Goal: Feedback & Contribution: Leave review/rating

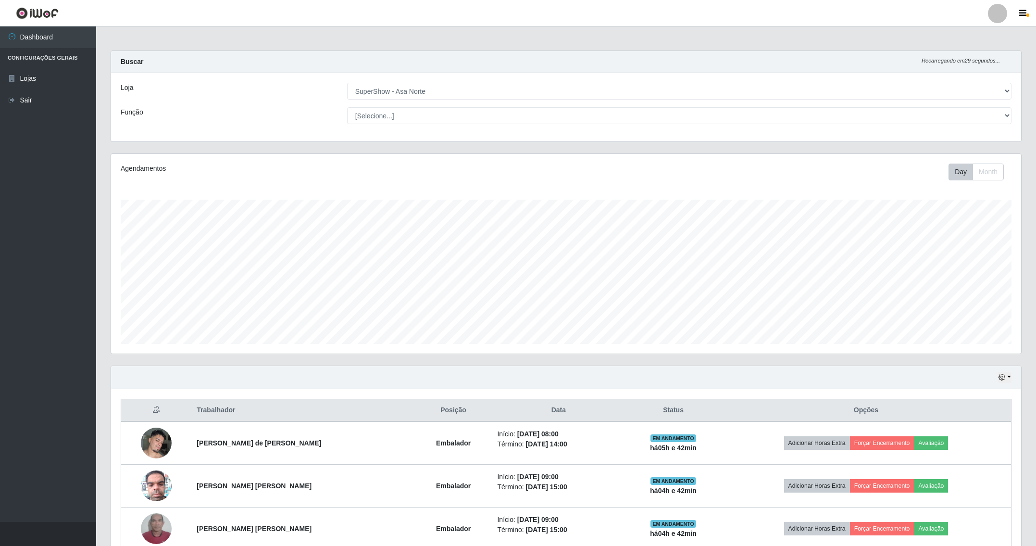
select select "71"
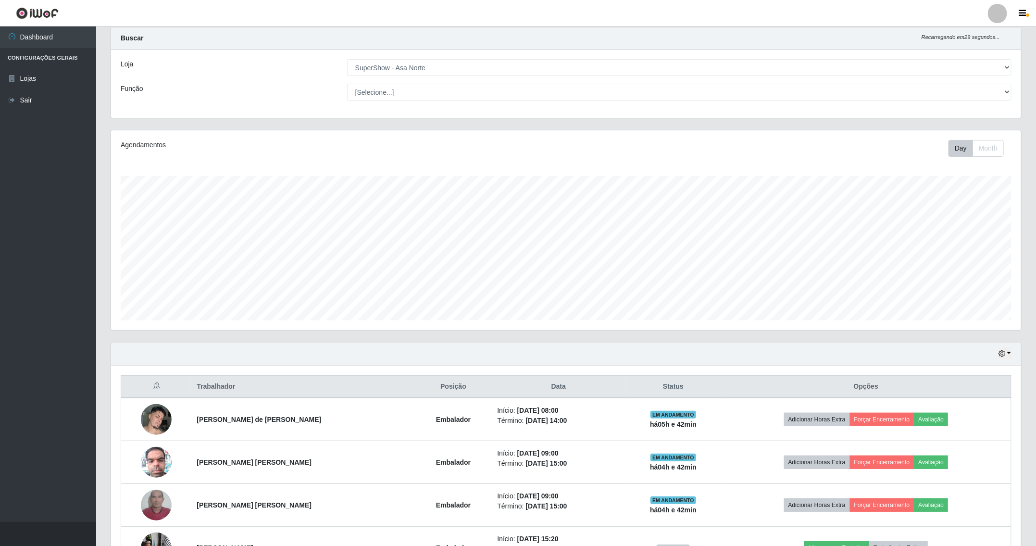
scroll to position [200, 909]
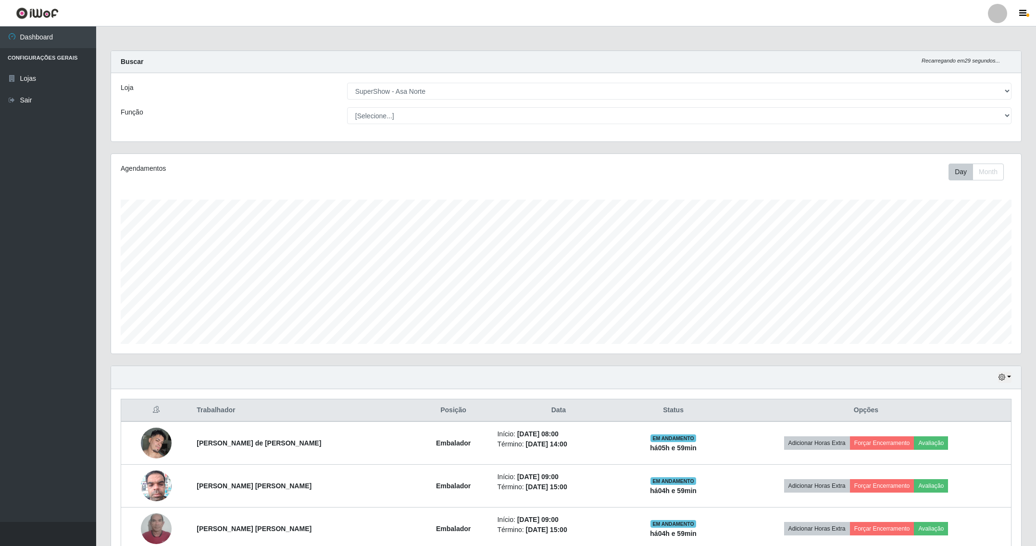
select select "71"
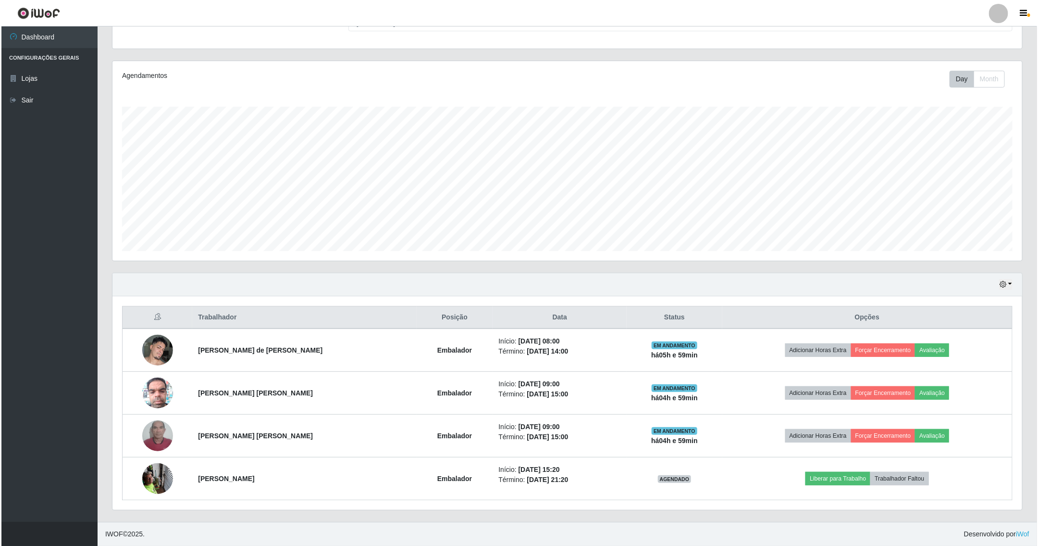
scroll to position [200, 909]
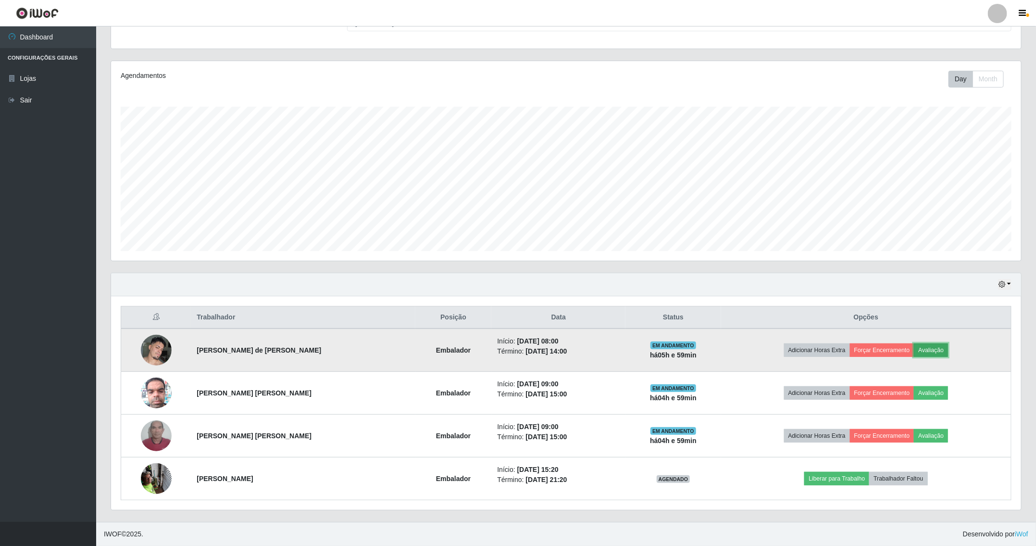
click at [921, 349] on button "Avaliação" at bounding box center [931, 349] width 34 height 13
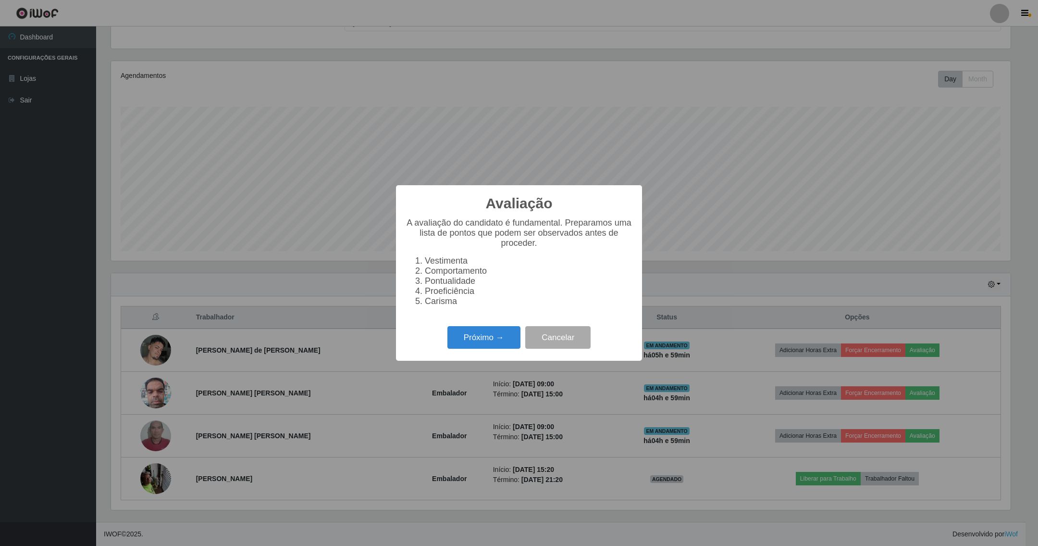
scroll to position [200, 900]
click at [483, 339] on button "Próximo →" at bounding box center [484, 337] width 73 height 23
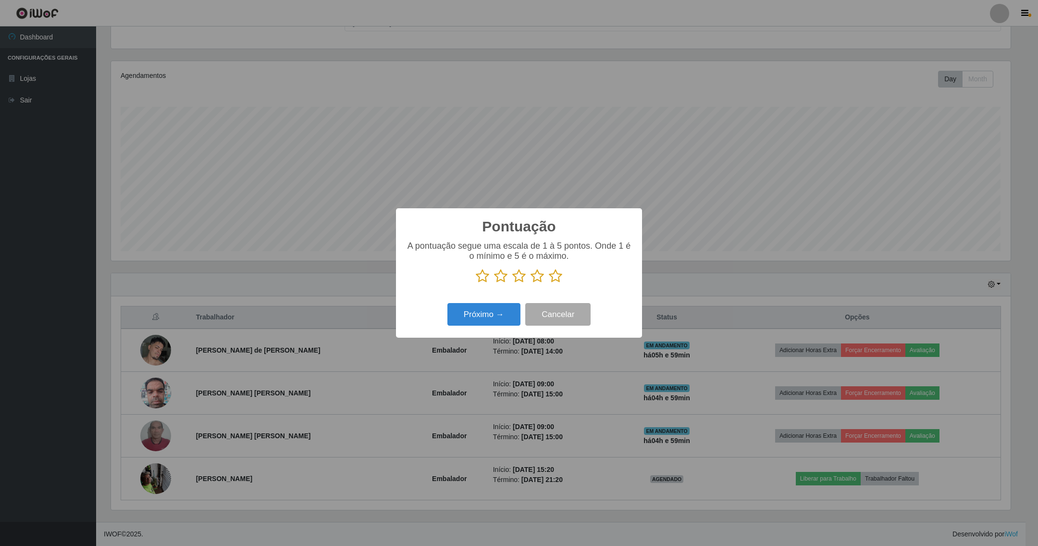
click at [554, 276] on icon at bounding box center [555, 276] width 13 height 14
click at [549, 283] on input "radio" at bounding box center [549, 283] width 0 height 0
click at [517, 312] on button "Próximo →" at bounding box center [484, 314] width 73 height 23
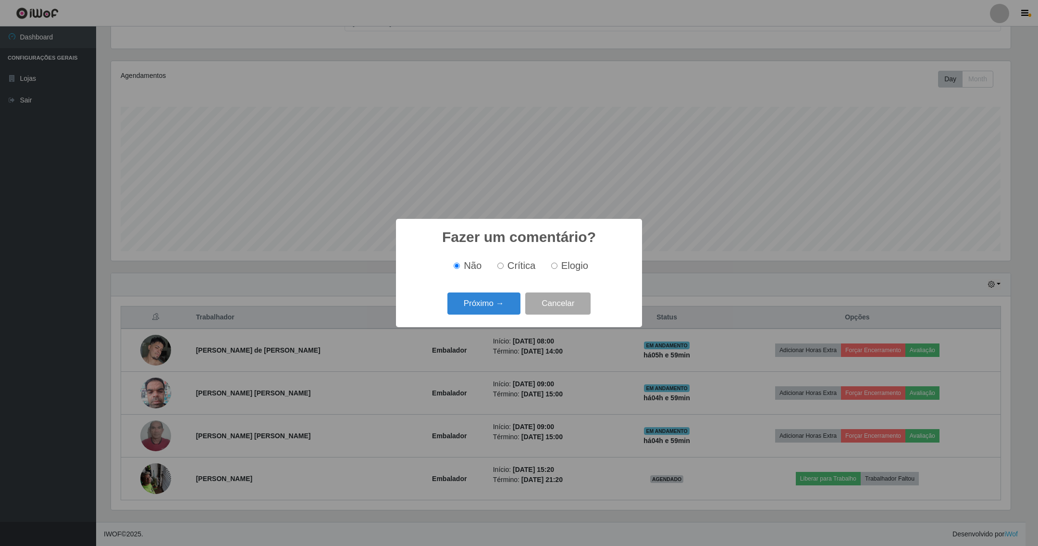
click at [495, 316] on div "Próximo → Cancelar" at bounding box center [519, 302] width 227 height 27
click at [492, 306] on button "Próximo →" at bounding box center [484, 303] width 73 height 23
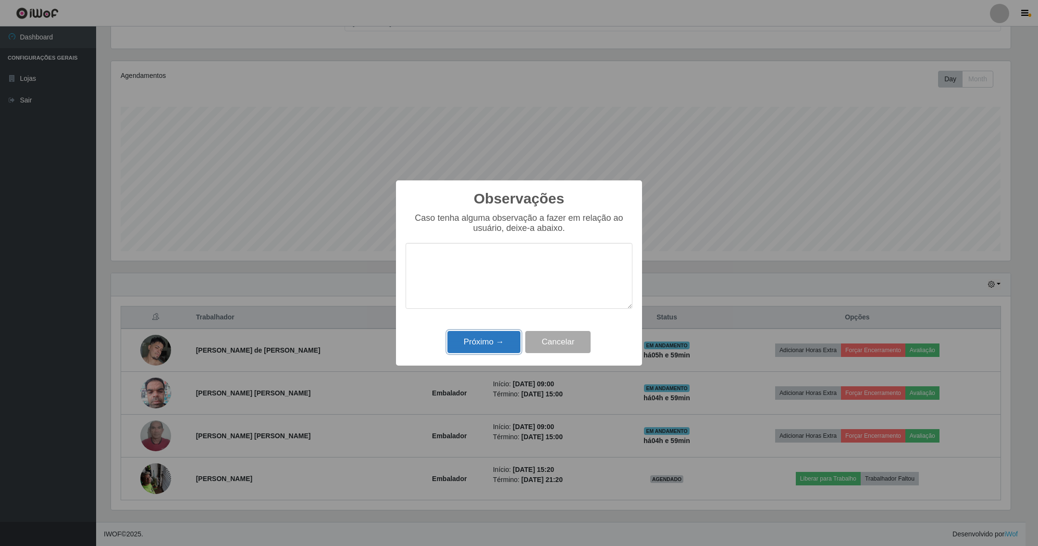
click at [486, 335] on button "Próximo →" at bounding box center [484, 342] width 73 height 23
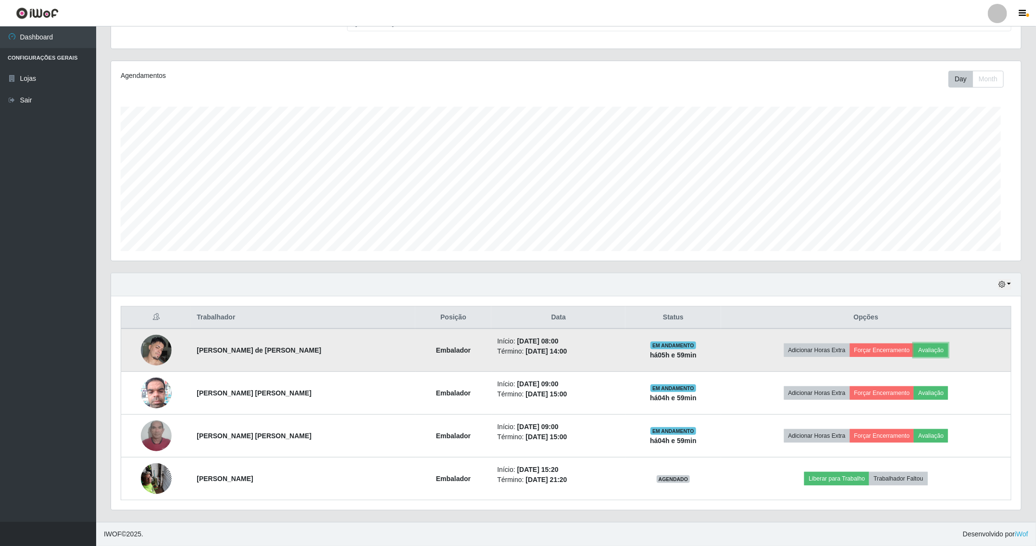
scroll to position [200, 909]
click at [893, 343] on button "Forçar Encerramento" at bounding box center [882, 349] width 64 height 13
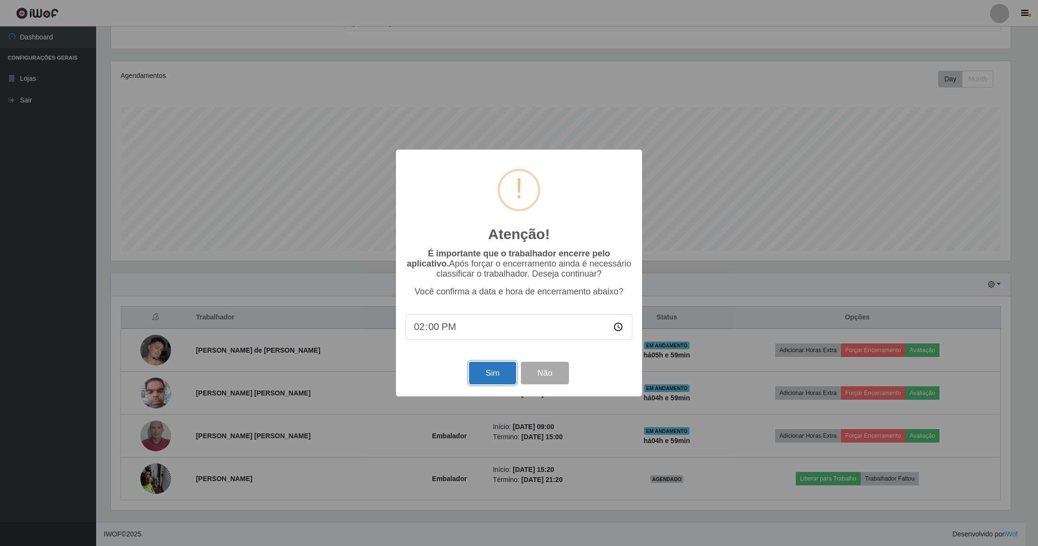
click at [485, 371] on button "Sim" at bounding box center [492, 372] width 47 height 23
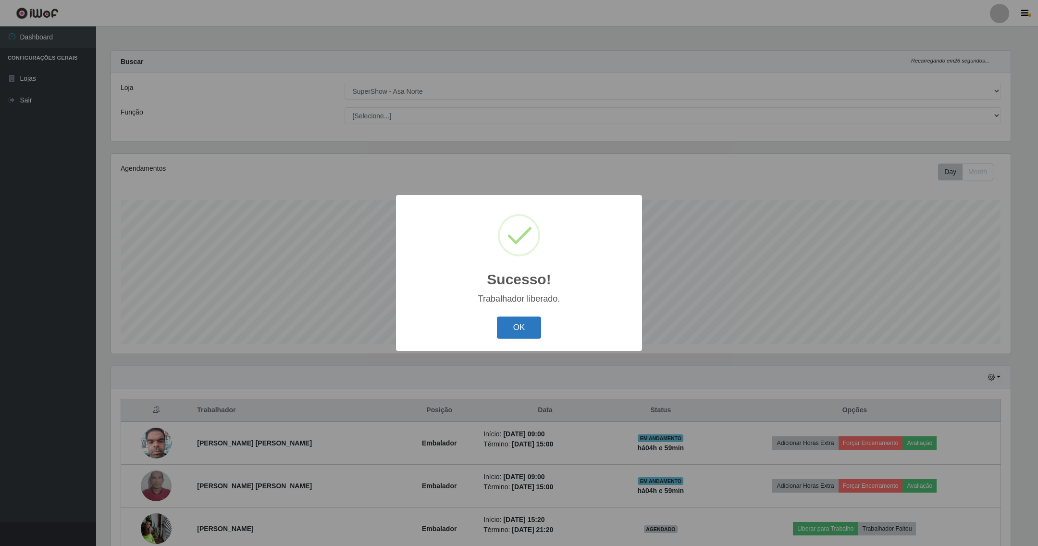
click at [514, 325] on button "OK" at bounding box center [519, 327] width 45 height 23
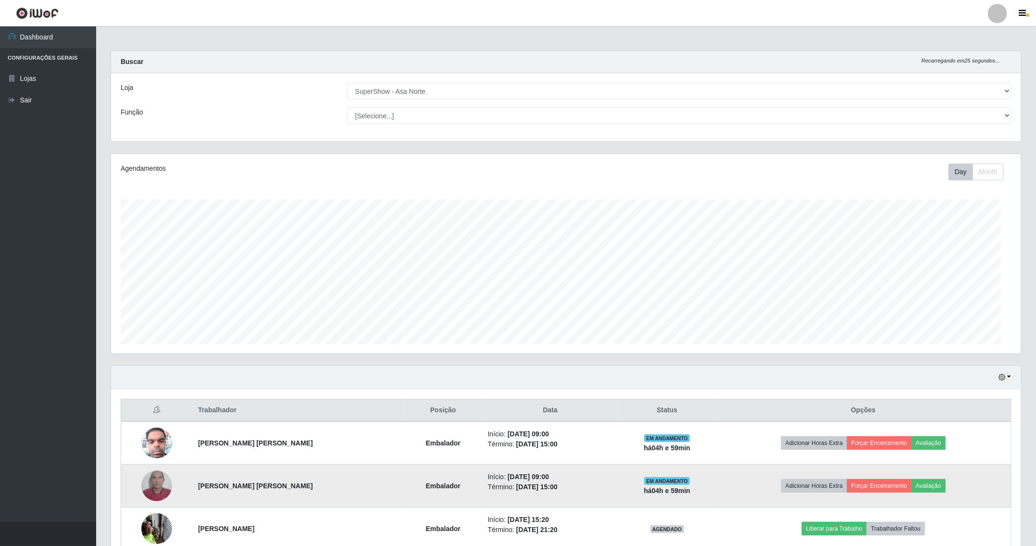
scroll to position [200, 909]
